Goal: Information Seeking & Learning: Learn about a topic

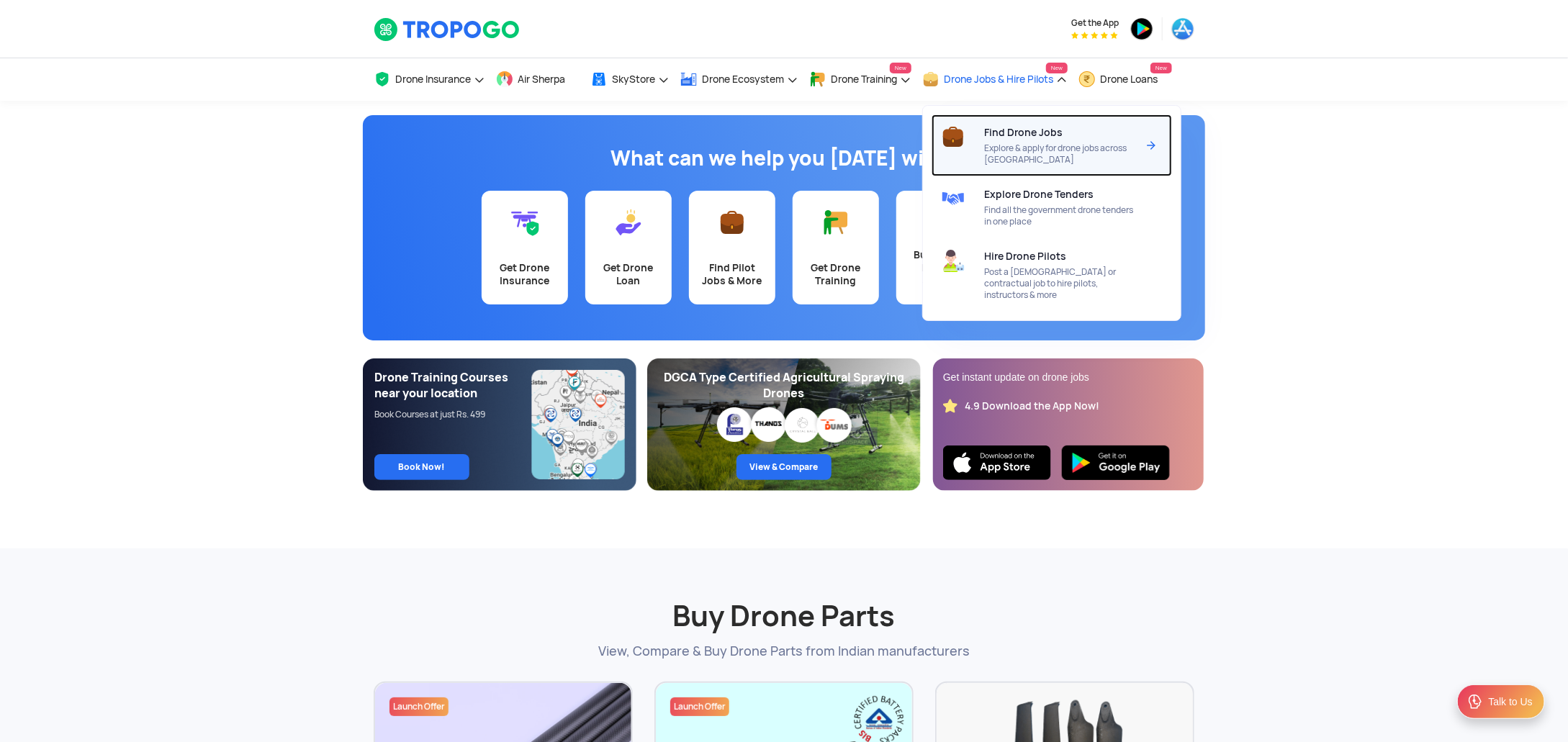
click at [984, 119] on div at bounding box center [958, 146] width 52 height 62
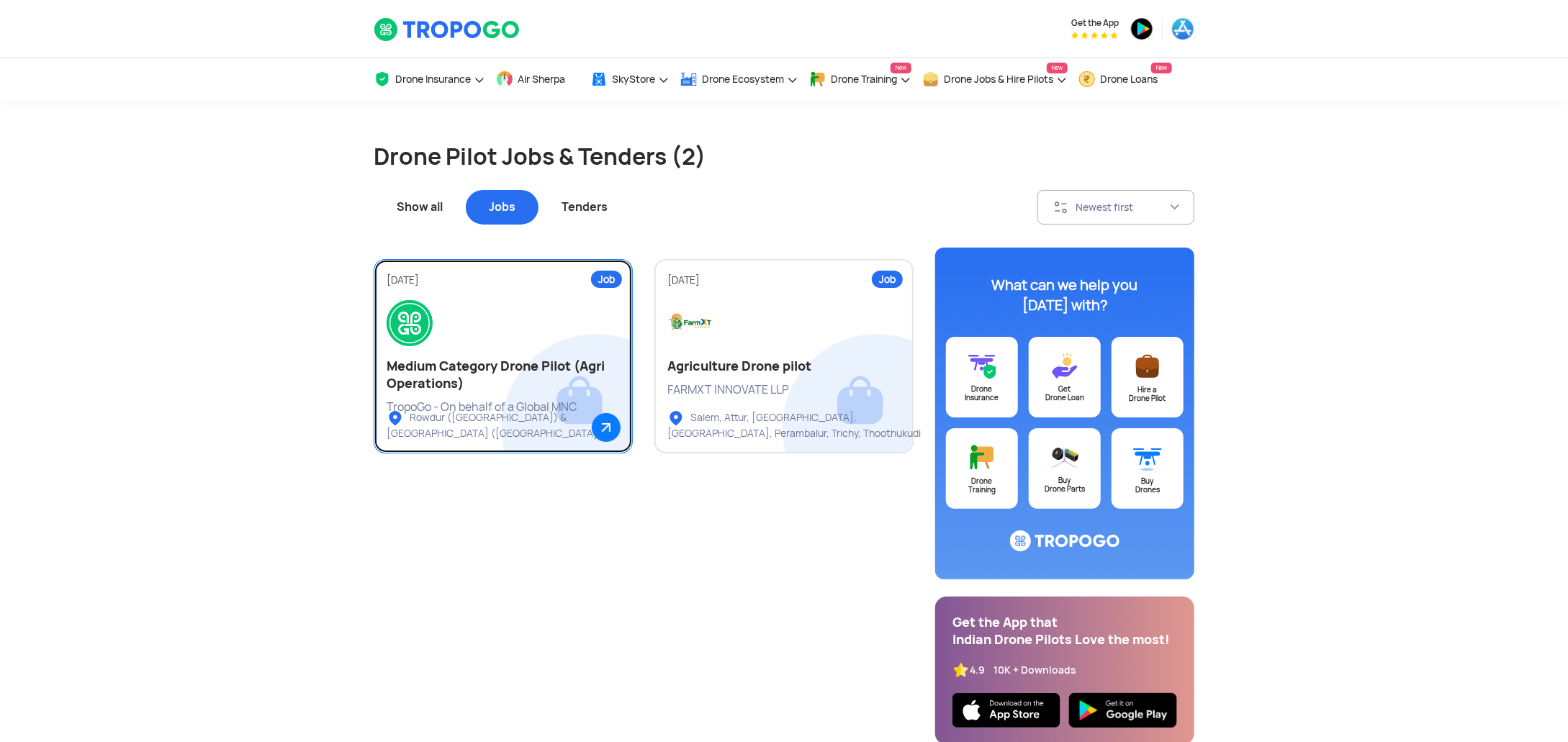
click at [575, 363] on h2 "Medium Category Drone Pilot (Agri Operations)" at bounding box center [503, 375] width 233 height 35
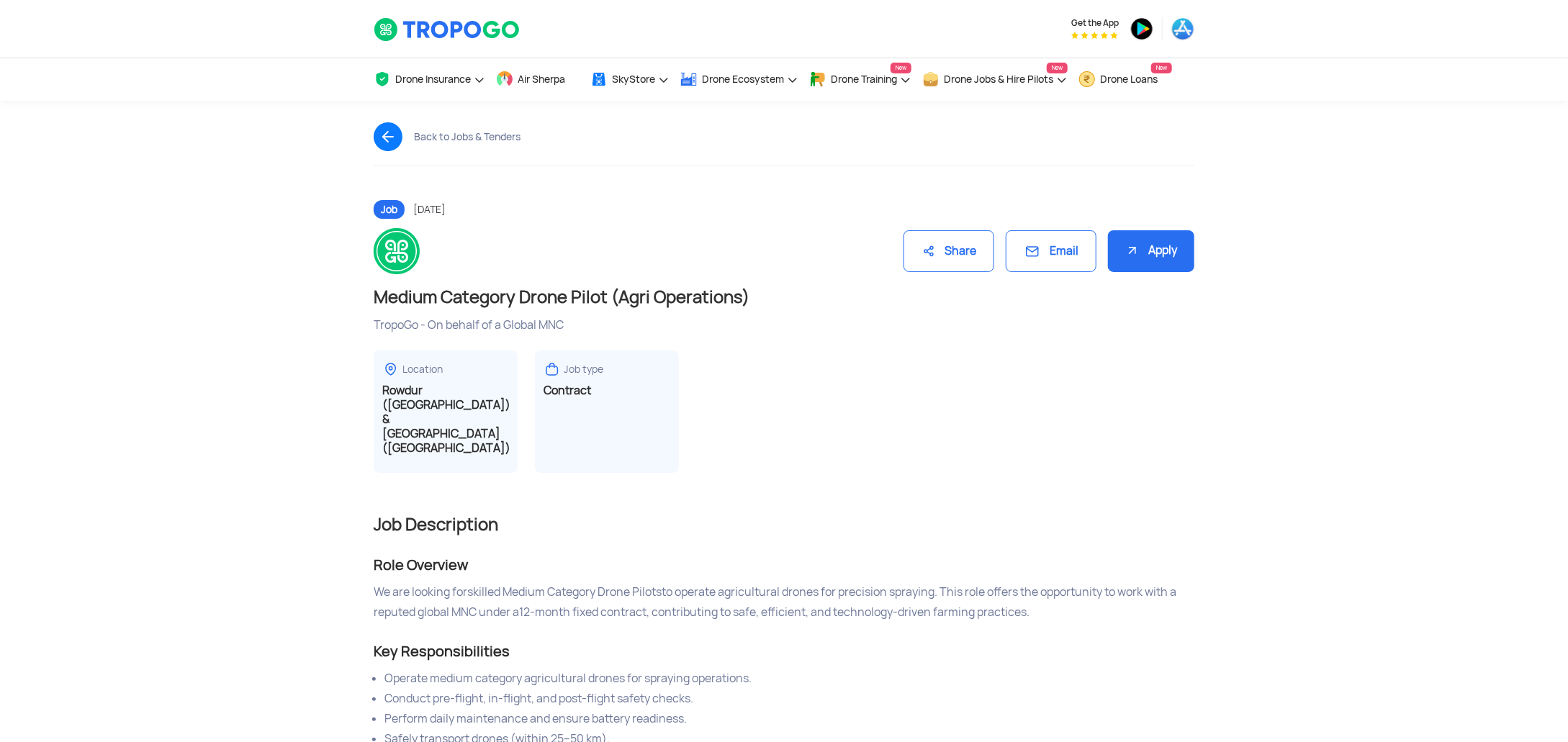
click at [964, 245] on div "Share" at bounding box center [948, 252] width 91 height 43
click at [969, 245] on div "Share" at bounding box center [948, 252] width 91 height 43
click at [933, 241] on div "Share" at bounding box center [948, 252] width 91 height 43
